Goal: Task Accomplishment & Management: Use online tool/utility

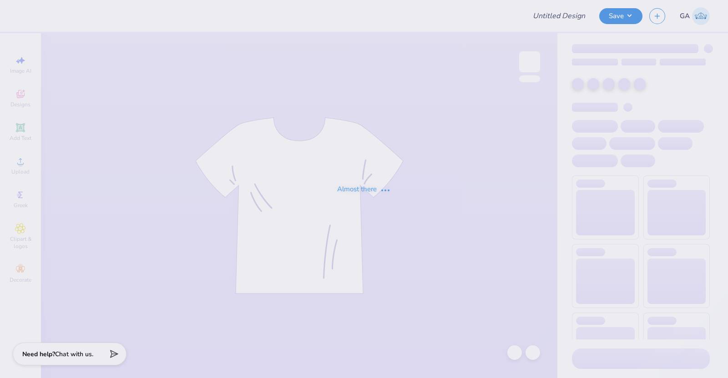
type input "bbg"
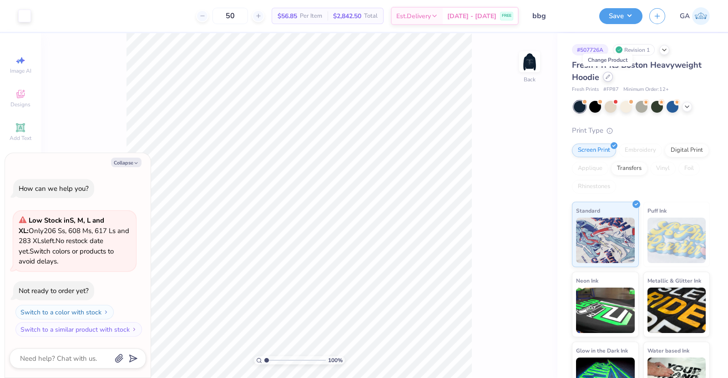
click at [607, 81] on div at bounding box center [608, 77] width 10 height 10
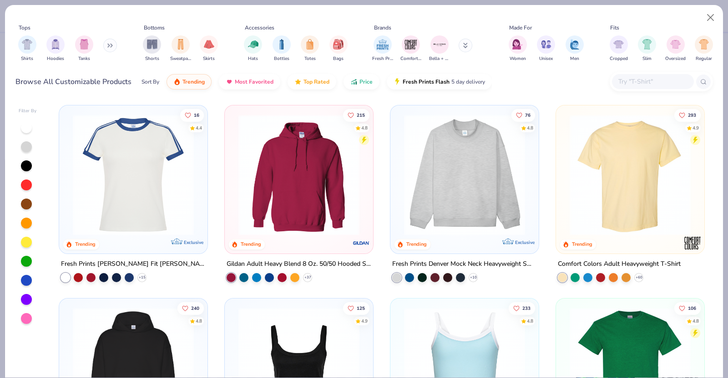
click at [474, 199] on img at bounding box center [464, 175] width 130 height 121
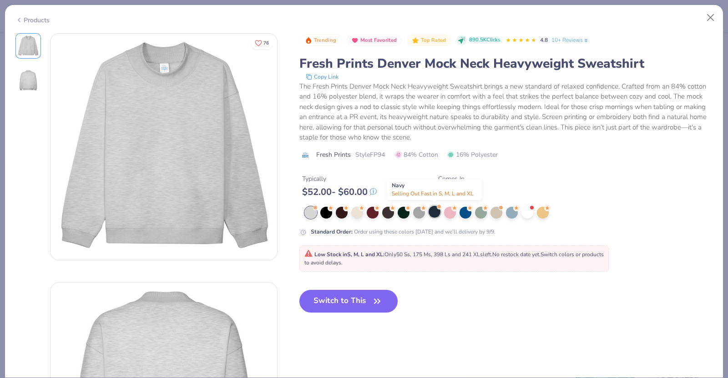
click at [434, 213] on div at bounding box center [434, 212] width 12 height 12
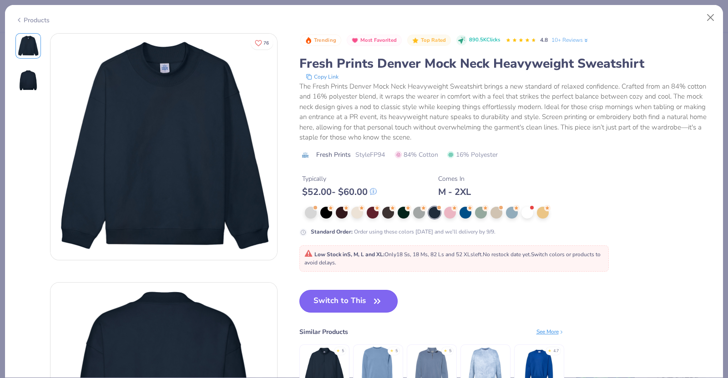
click at [354, 307] on button "Switch to This" at bounding box center [348, 301] width 99 height 23
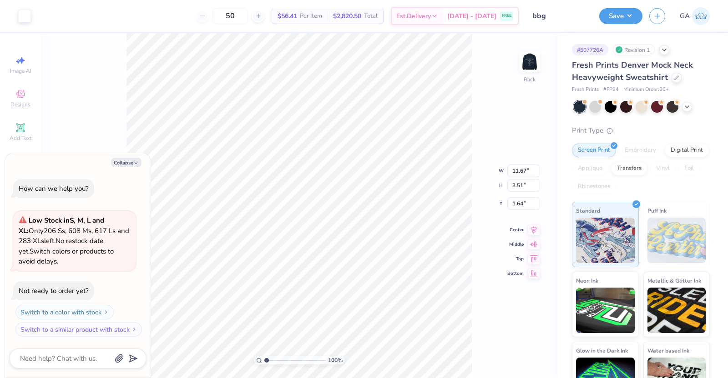
type textarea "x"
type input "3.00"
click at [523, 67] on img at bounding box center [529, 62] width 36 height 36
type textarea "x"
type input "4.52"
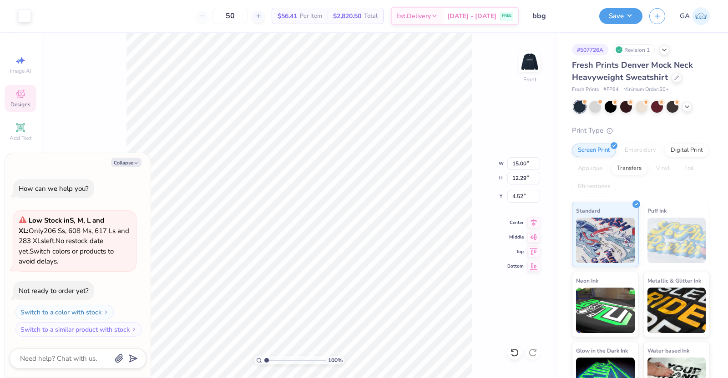
type textarea "x"
type input "12.24"
type input "10.03"
type textarea "x"
type input "3.00"
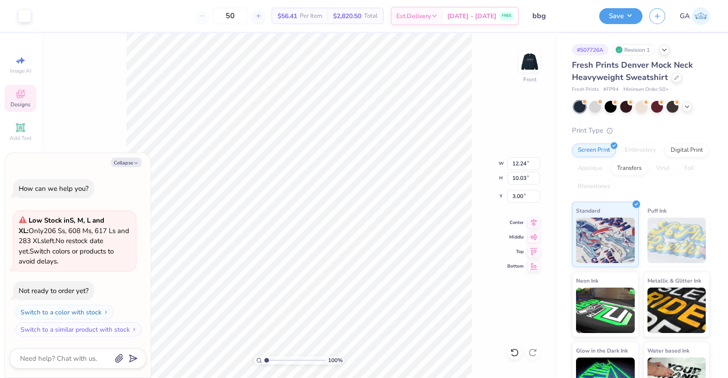
type textarea "x"
type input "11.47"
type input "9.40"
click at [625, 22] on button "Save" at bounding box center [620, 15] width 43 height 16
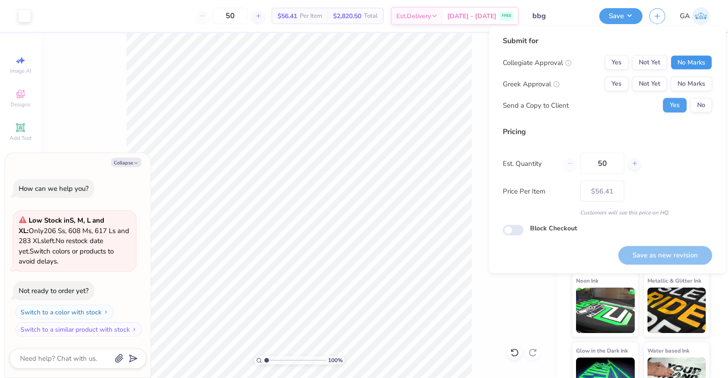
click at [683, 64] on button "No Marks" at bounding box center [690, 62] width 41 height 15
click at [688, 77] on button "No Marks" at bounding box center [690, 84] width 41 height 15
click at [704, 97] on div "Collegiate Approval Yes Not Yet No Marks Greek Approval Yes Not Yet No Marks Se…" at bounding box center [607, 83] width 209 height 57
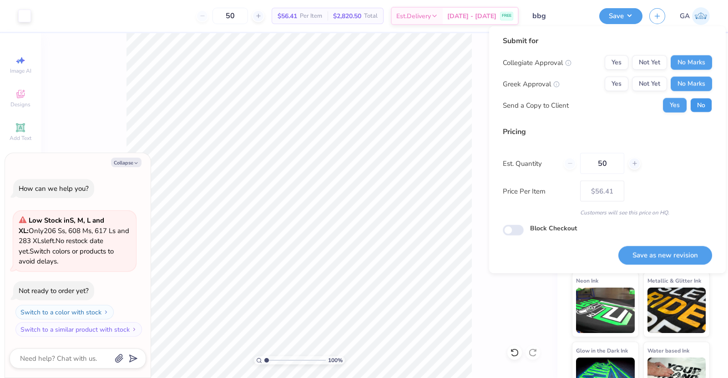
click at [700, 108] on button "No" at bounding box center [701, 105] width 22 height 15
type textarea "x"
click at [670, 249] on button "Save as new revision" at bounding box center [665, 255] width 94 height 19
type input "$56.41"
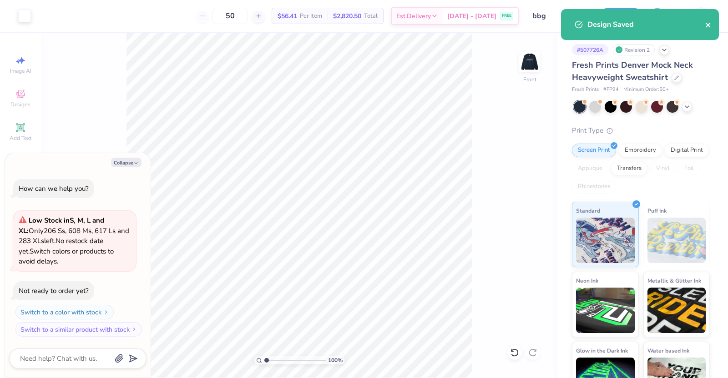
click at [705, 25] on icon "close" at bounding box center [708, 24] width 6 height 7
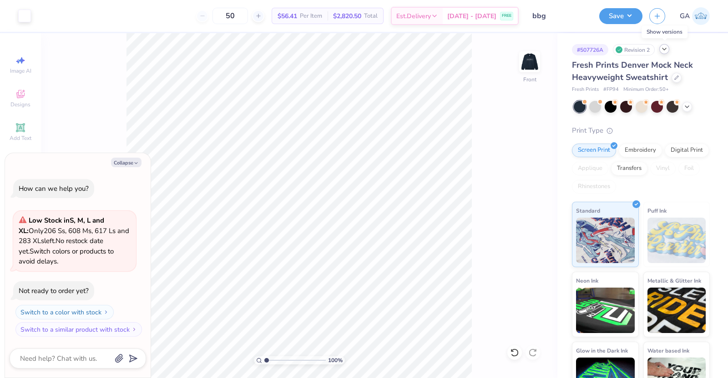
click at [663, 51] on icon at bounding box center [663, 48] width 7 height 7
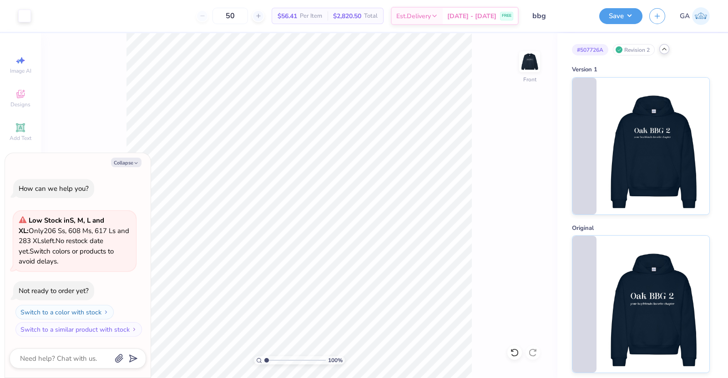
click at [663, 51] on icon at bounding box center [663, 48] width 7 height 7
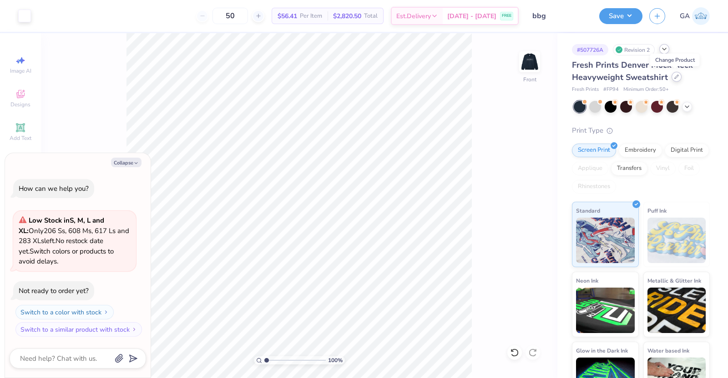
click at [674, 78] on icon at bounding box center [676, 77] width 5 height 5
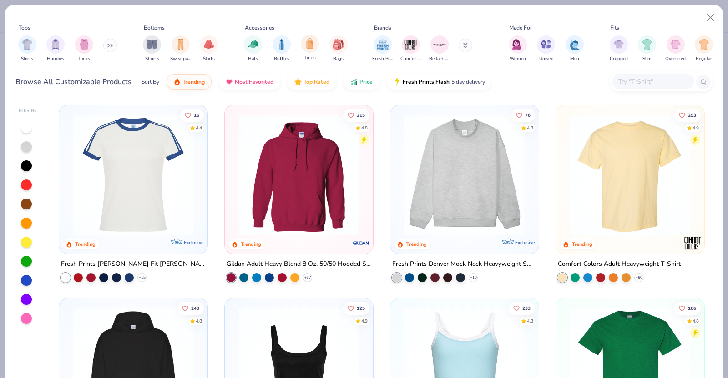
click at [315, 55] on span "Totes" at bounding box center [309, 58] width 11 height 7
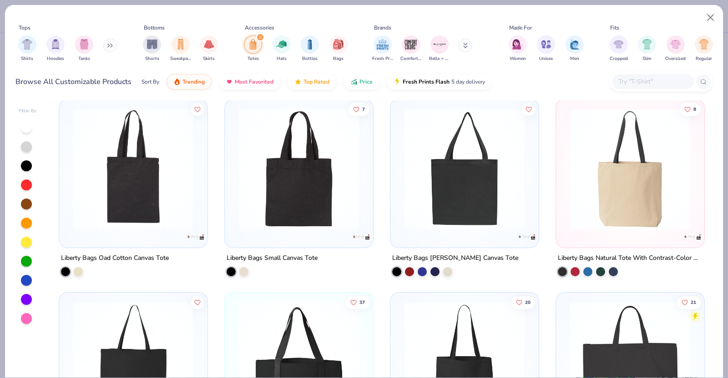
scroll to position [735, 0]
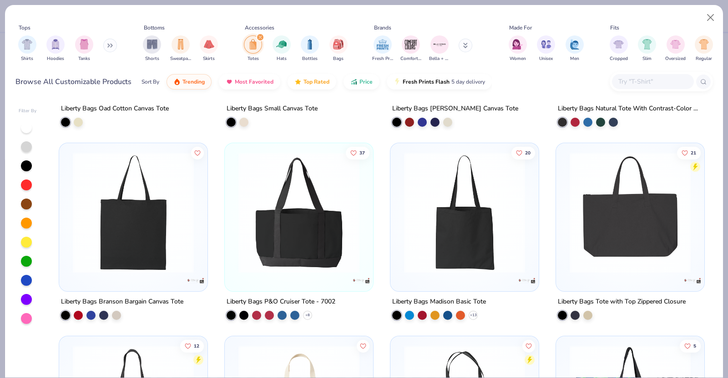
click at [480, 200] on img at bounding box center [464, 212] width 130 height 121
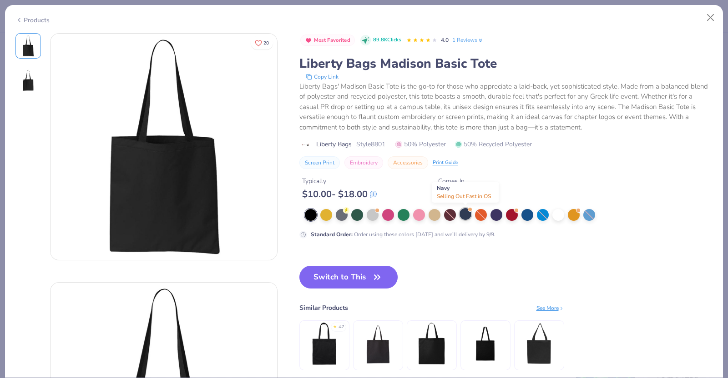
click at [464, 213] on div at bounding box center [465, 214] width 12 height 12
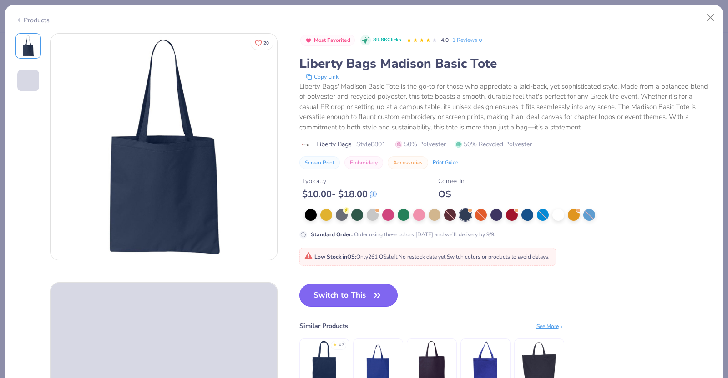
click at [352, 304] on button "Switch to This" at bounding box center [348, 295] width 99 height 23
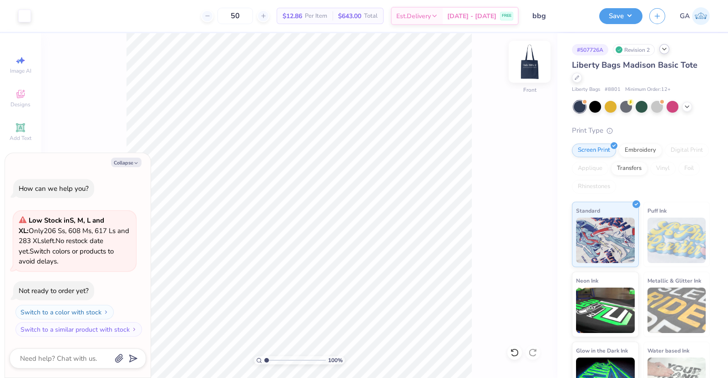
click at [532, 70] on img at bounding box center [529, 62] width 36 height 36
click at [618, 17] on button "Save" at bounding box center [620, 15] width 43 height 16
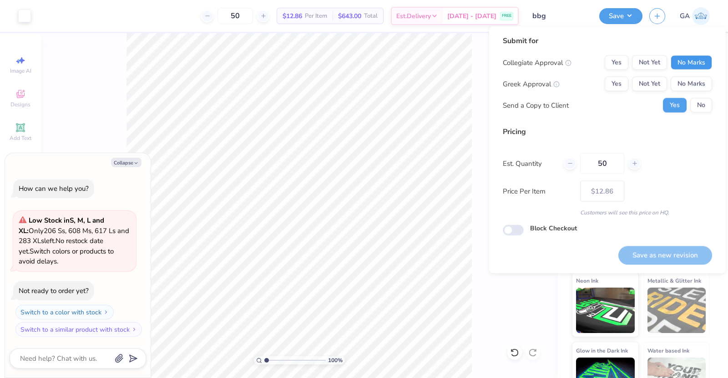
click at [692, 60] on button "No Marks" at bounding box center [690, 62] width 41 height 15
click at [692, 90] on button "No Marks" at bounding box center [690, 84] width 41 height 15
click at [694, 115] on div "Submit for Collegiate Approval Yes Not Yet No Marks Greek Approval Yes Not Yet …" at bounding box center [607, 77] width 209 height 84
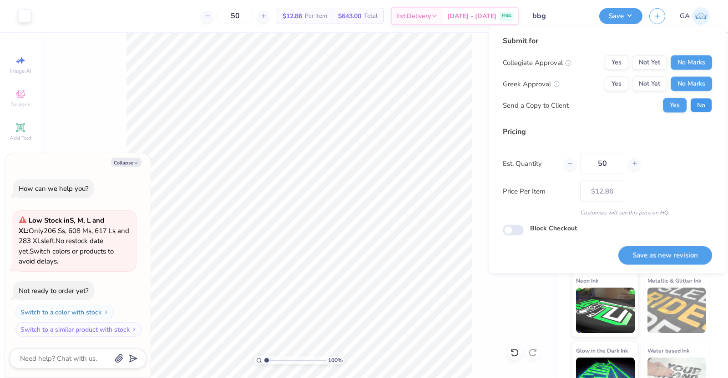
click at [695, 111] on button "No" at bounding box center [701, 105] width 22 height 15
type textarea "x"
click at [646, 251] on button "Save as new revision" at bounding box center [665, 255] width 94 height 19
type input "– –"
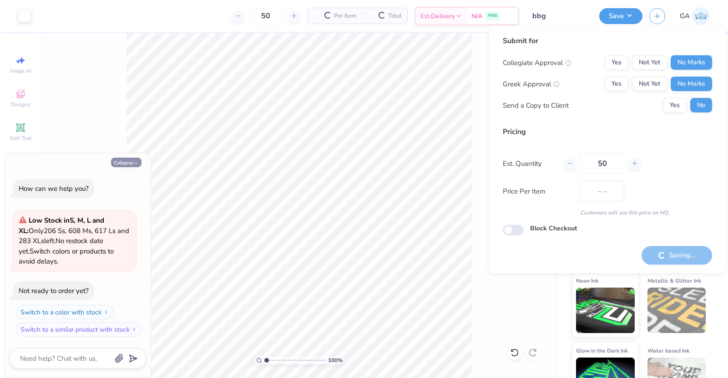
click at [130, 166] on button "Collapse" at bounding box center [126, 163] width 30 height 10
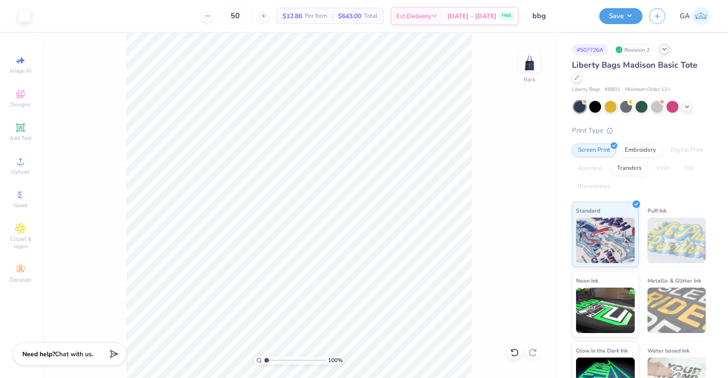
type textarea "x"
type input "$12.86"
click at [628, 19] on button "Save" at bounding box center [620, 15] width 43 height 16
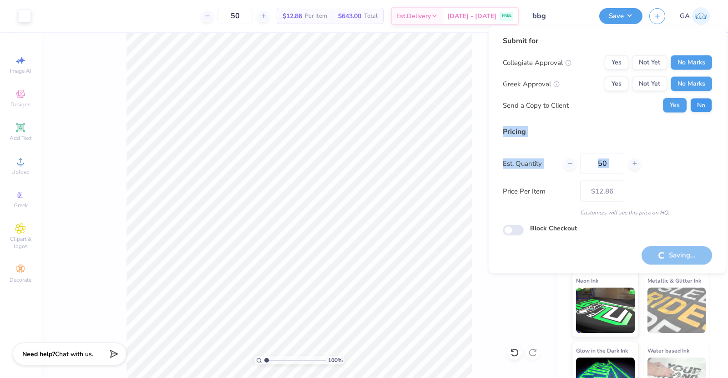
drag, startPoint x: 637, startPoint y: 171, endPoint x: 702, endPoint y: 102, distance: 94.6
click at [702, 102] on div "Submit for Collegiate Approval Yes Not Yet No Marks Greek Approval Yes Not Yet …" at bounding box center [607, 135] width 209 height 201
click at [702, 102] on button "No" at bounding box center [701, 105] width 22 height 15
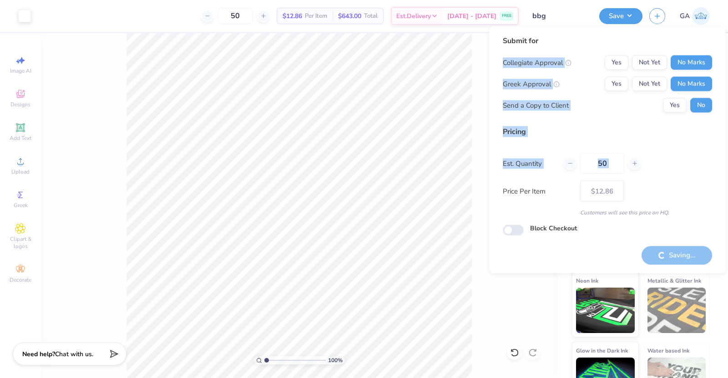
click at [625, 107] on div "Send a Copy to Client Yes No" at bounding box center [607, 105] width 209 height 15
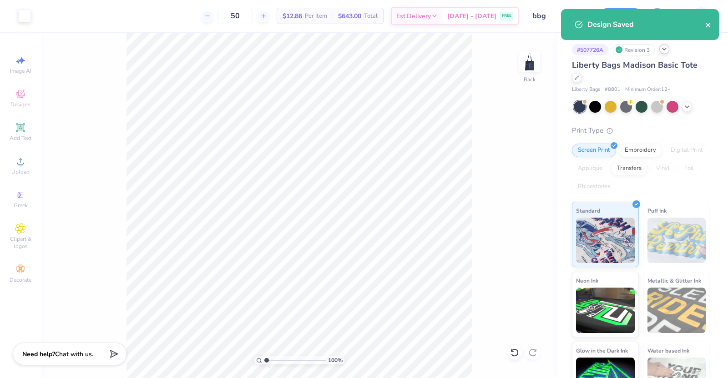
click at [709, 28] on button "close" at bounding box center [708, 24] width 6 height 11
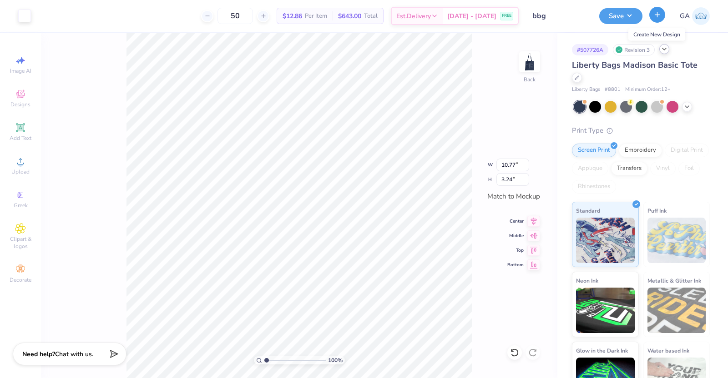
click at [654, 20] on button "button" at bounding box center [657, 15] width 16 height 16
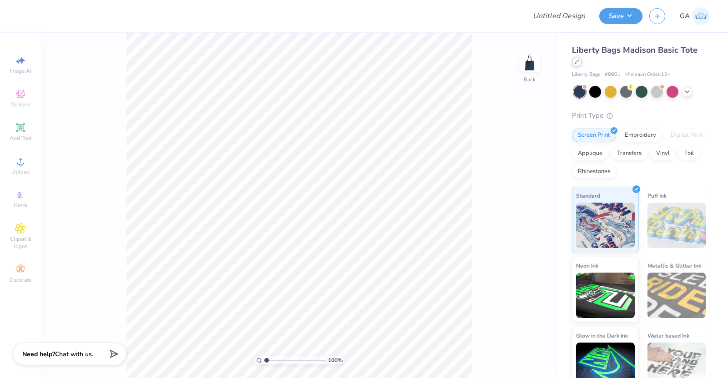
click at [578, 67] on div "Liberty Bags Madison Basic Tote" at bounding box center [641, 56] width 138 height 25
click at [577, 62] on icon at bounding box center [577, 62] width 4 height 4
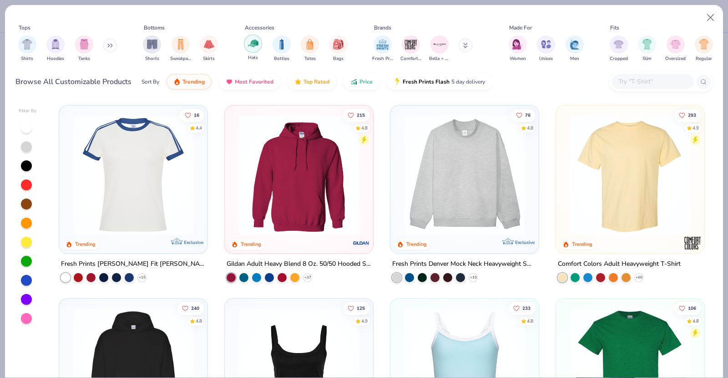
click at [248, 43] on img "filter for Hats" at bounding box center [253, 43] width 10 height 10
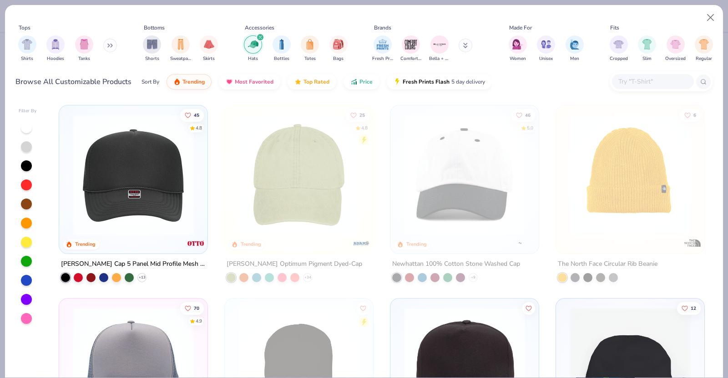
click at [155, 167] on img at bounding box center [133, 175] width 130 height 121
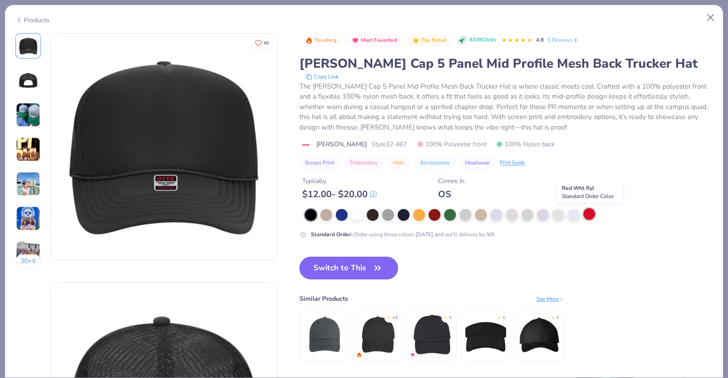
click at [589, 210] on div at bounding box center [589, 214] width 12 height 12
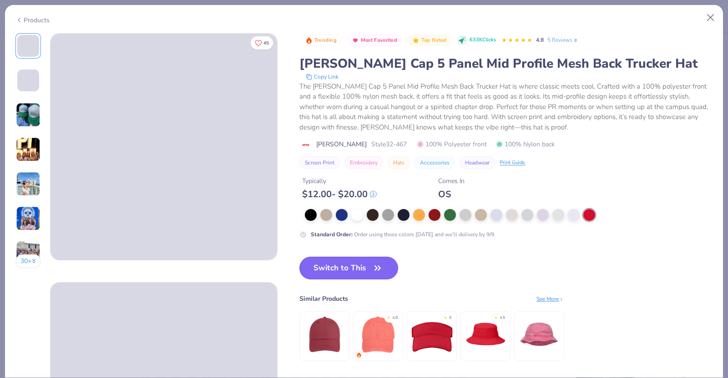
click at [371, 262] on button "Switch to This" at bounding box center [348, 268] width 99 height 23
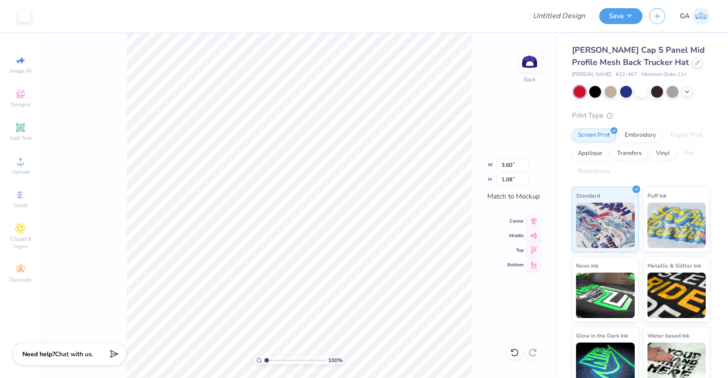
type input "3.60"
type input "1.08"
click at [21, 15] on div at bounding box center [24, 15] width 13 height 13
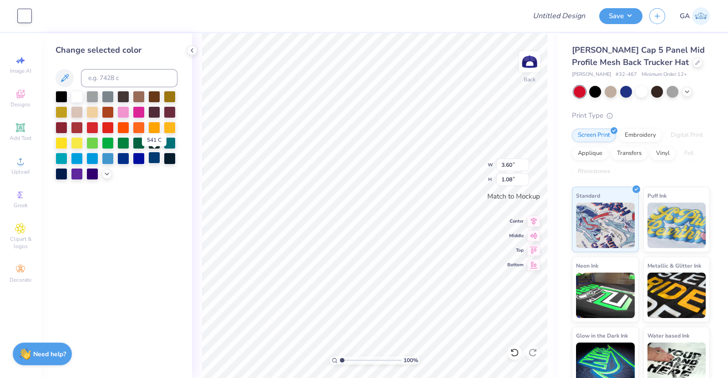
click at [156, 158] on div at bounding box center [154, 158] width 12 height 12
click at [188, 52] on icon at bounding box center [191, 50] width 7 height 7
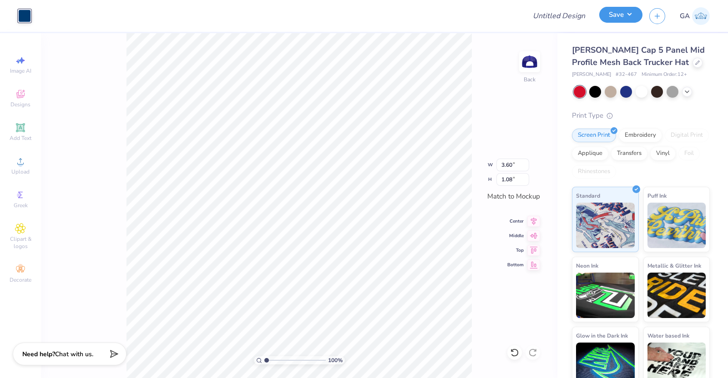
click at [620, 15] on button "Save" at bounding box center [620, 15] width 43 height 16
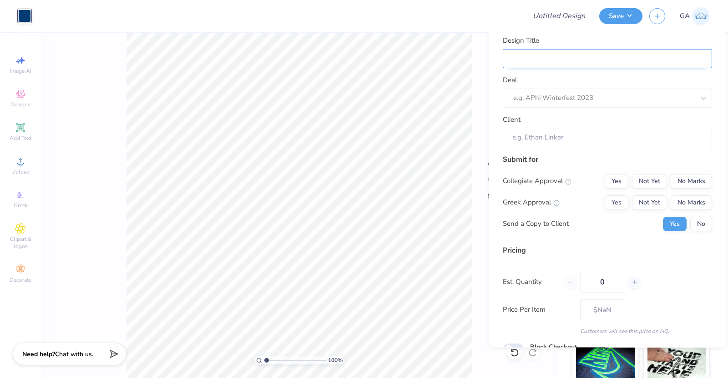
click at [553, 59] on input "Design Title" at bounding box center [607, 59] width 209 height 20
type input "M"
type input "Me"
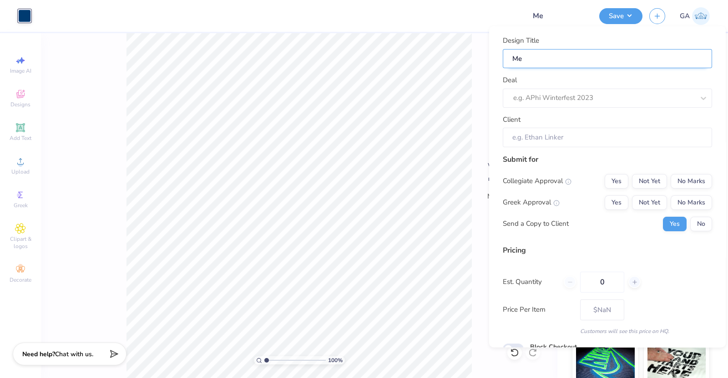
type input "Mer"
type input "Merc"
type input "Merch"
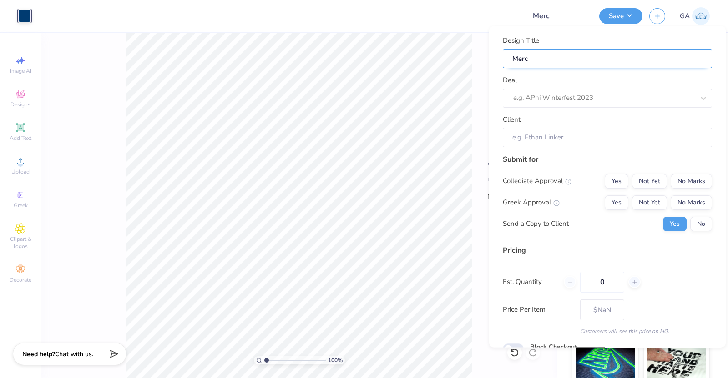
type input "Merch"
type input "Merch f"
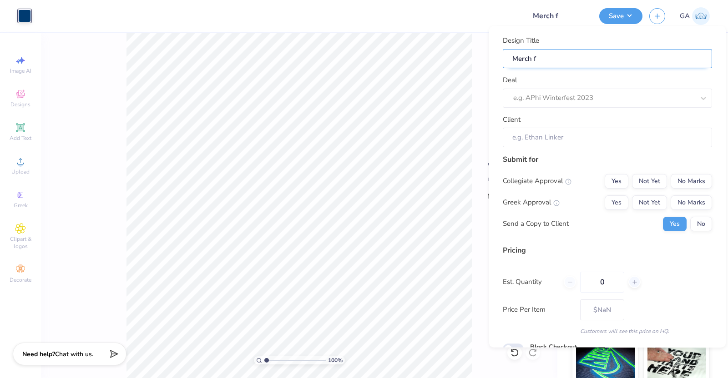
type input "Merch fo"
type input "Merch for"
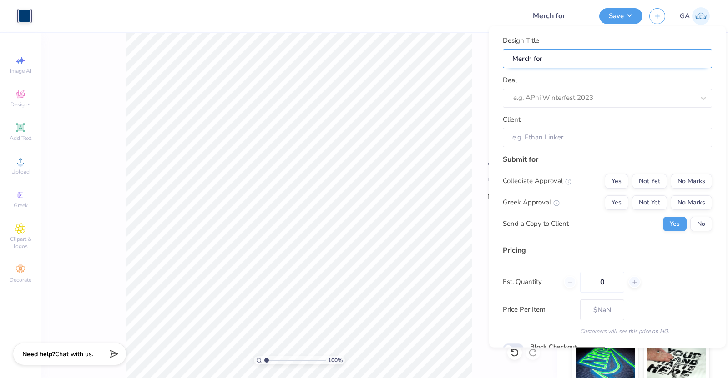
type input "Merch for"
type input "Merch for B"
type input "Merch for BB"
type input "Merch for BBG"
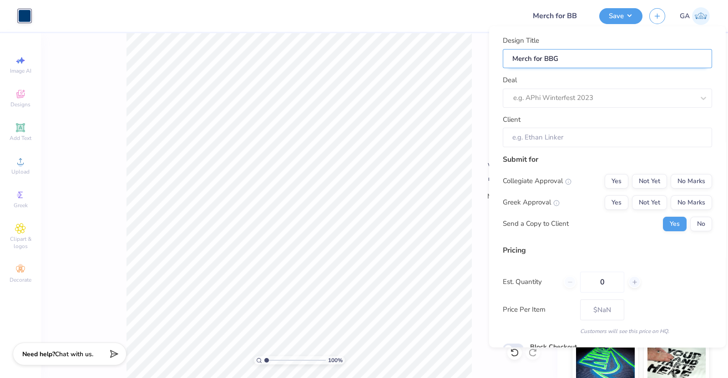
type input "Merch for BBG"
click at [559, 98] on div at bounding box center [603, 98] width 181 height 12
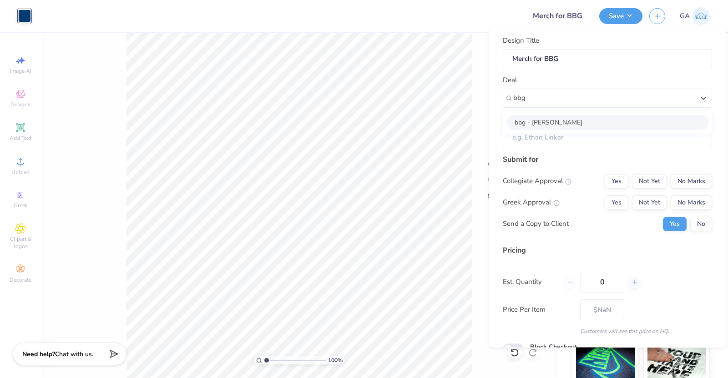
click at [559, 119] on div "bbg - [PERSON_NAME]" at bounding box center [607, 122] width 202 height 15
type input "bbg"
type input "[PERSON_NAME]"
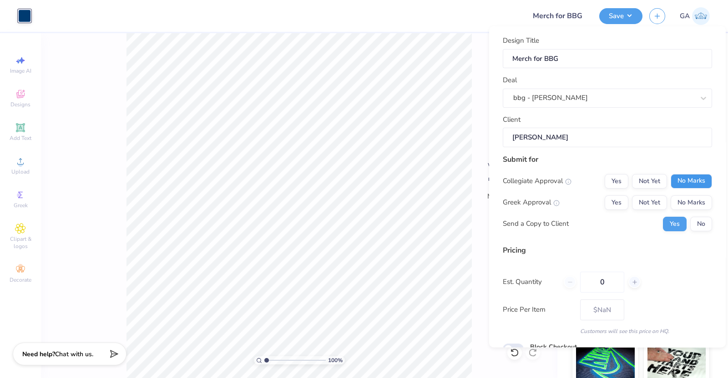
click at [675, 175] on button "No Marks" at bounding box center [690, 181] width 41 height 15
click at [680, 199] on button "No Marks" at bounding box center [690, 202] width 41 height 15
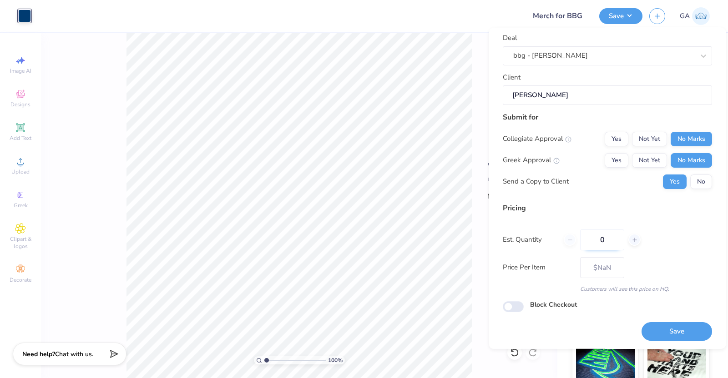
click at [615, 229] on input "0" at bounding box center [602, 239] width 44 height 21
type input "050"
type input "– –"
type input "050"
click at [699, 183] on button "No" at bounding box center [701, 181] width 22 height 15
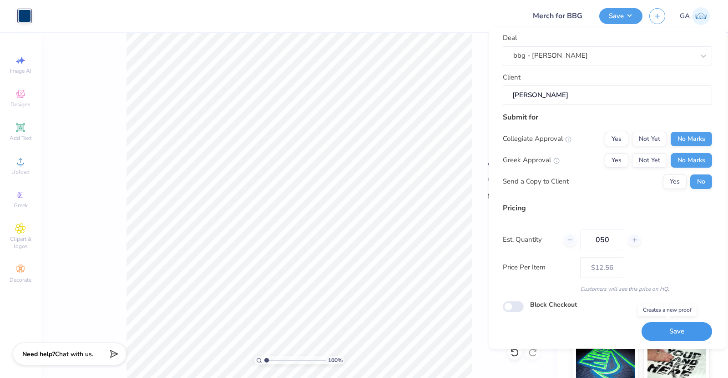
click at [653, 326] on button "Save" at bounding box center [676, 331] width 70 height 19
type input "– –"
